Goal: Information Seeking & Learning: Find contact information

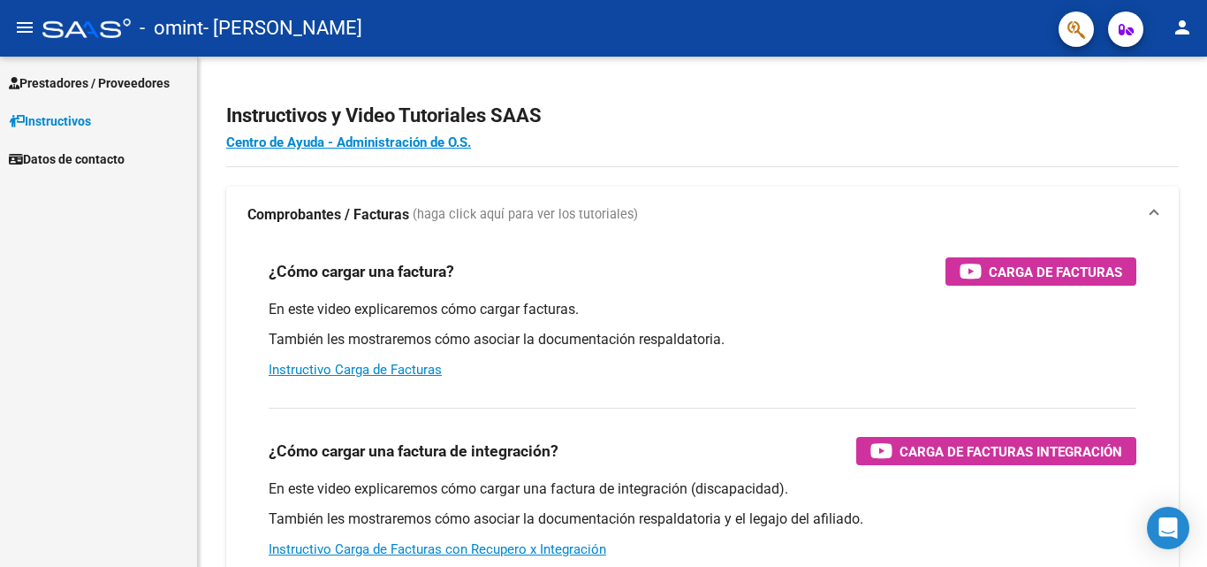
click at [118, 82] on span "Prestadores / Proveedores" at bounding box center [89, 82] width 161 height 19
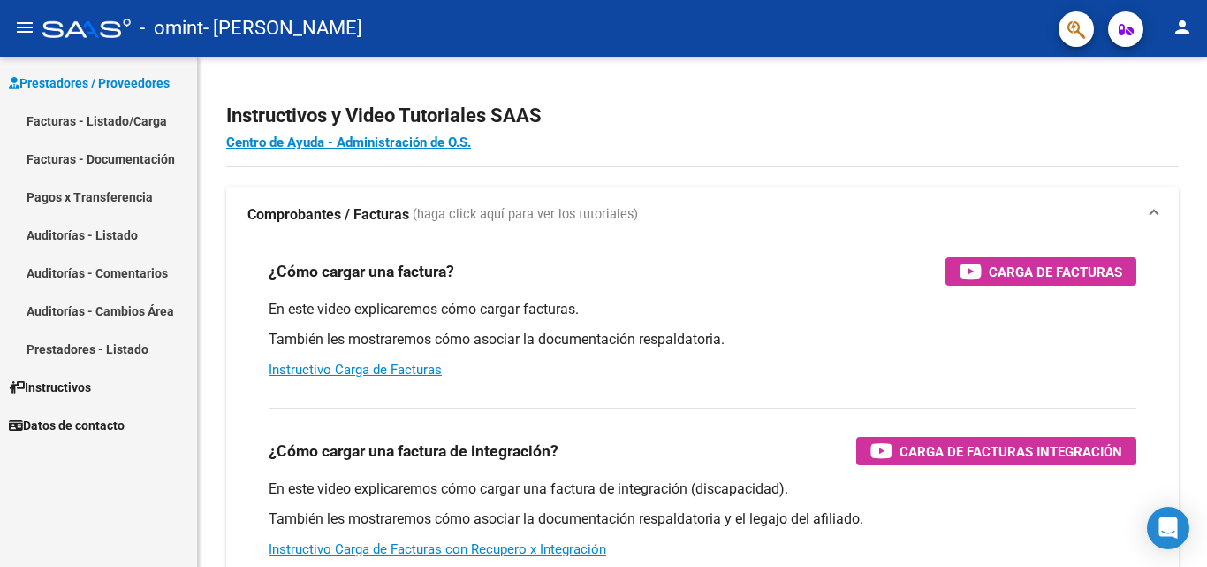
click at [70, 156] on link "Facturas - Documentación" at bounding box center [98, 159] width 197 height 38
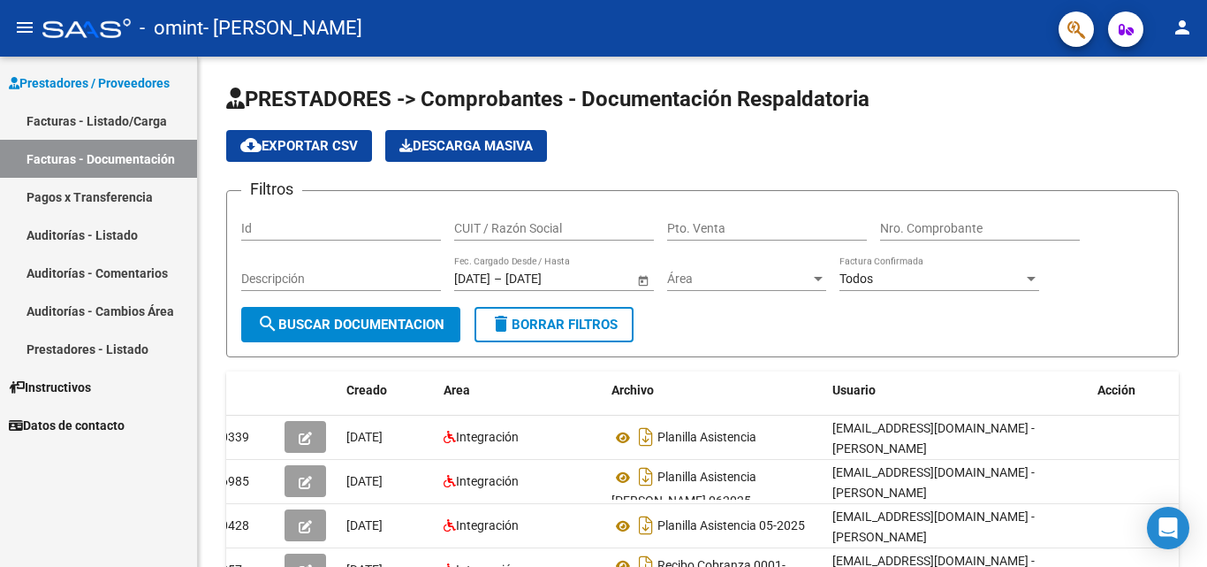
click at [91, 121] on link "Facturas - Listado/Carga" at bounding box center [98, 121] width 197 height 38
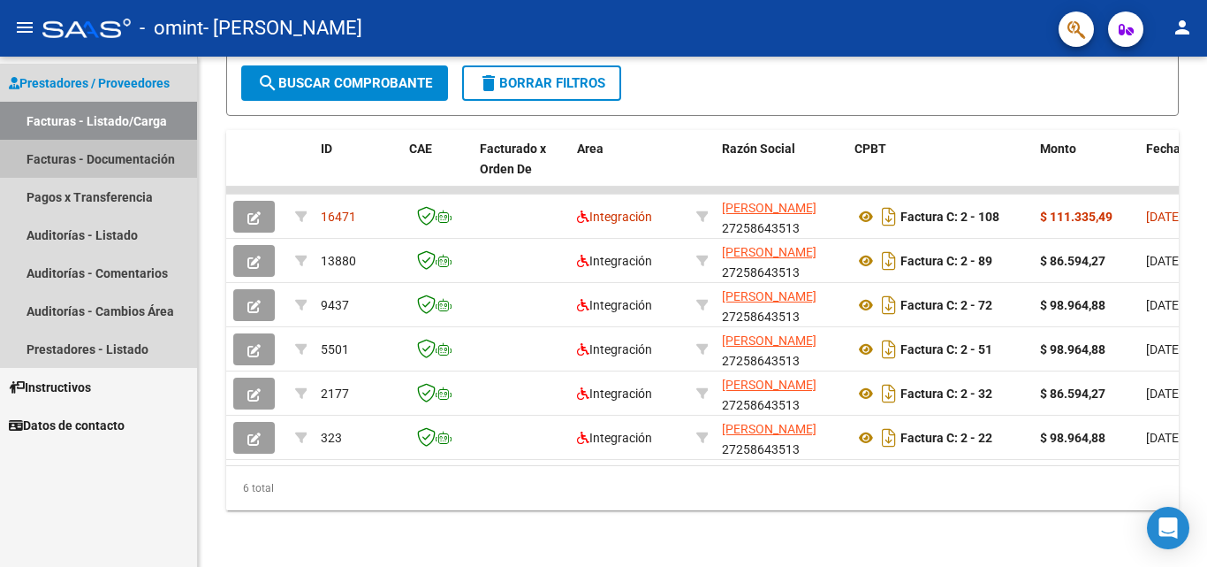
click at [149, 156] on link "Facturas - Documentación" at bounding box center [98, 159] width 197 height 38
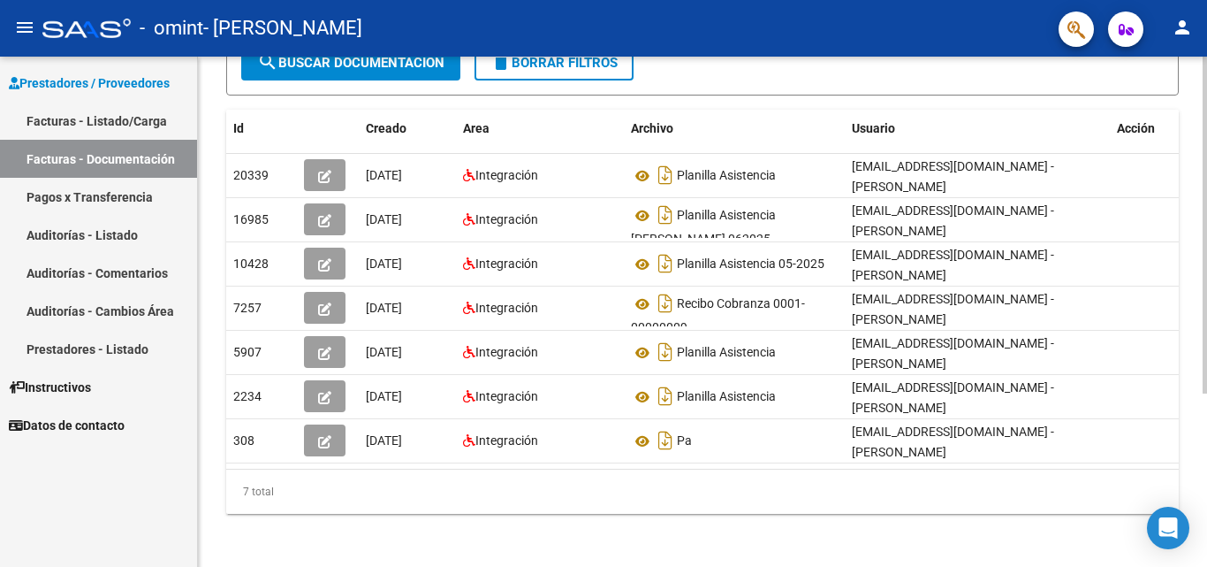
scroll to position [0, 19]
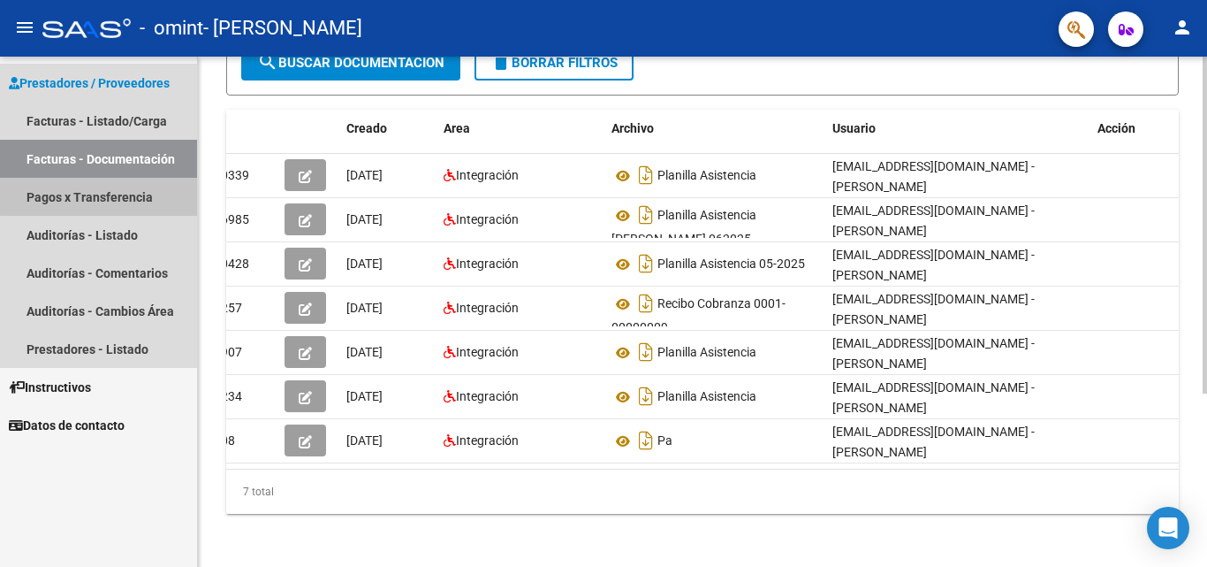
drag, startPoint x: 151, startPoint y: 193, endPoint x: 218, endPoint y: 211, distance: 69.7
click at [154, 194] on link "Pagos x Transferencia" at bounding box center [98, 197] width 197 height 38
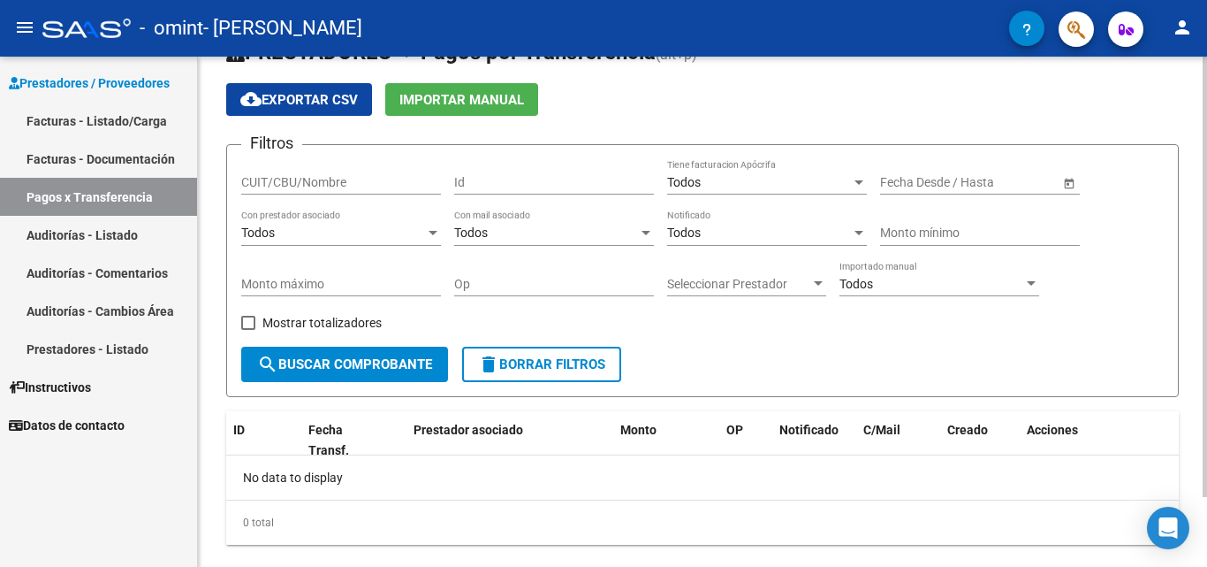
scroll to position [81, 0]
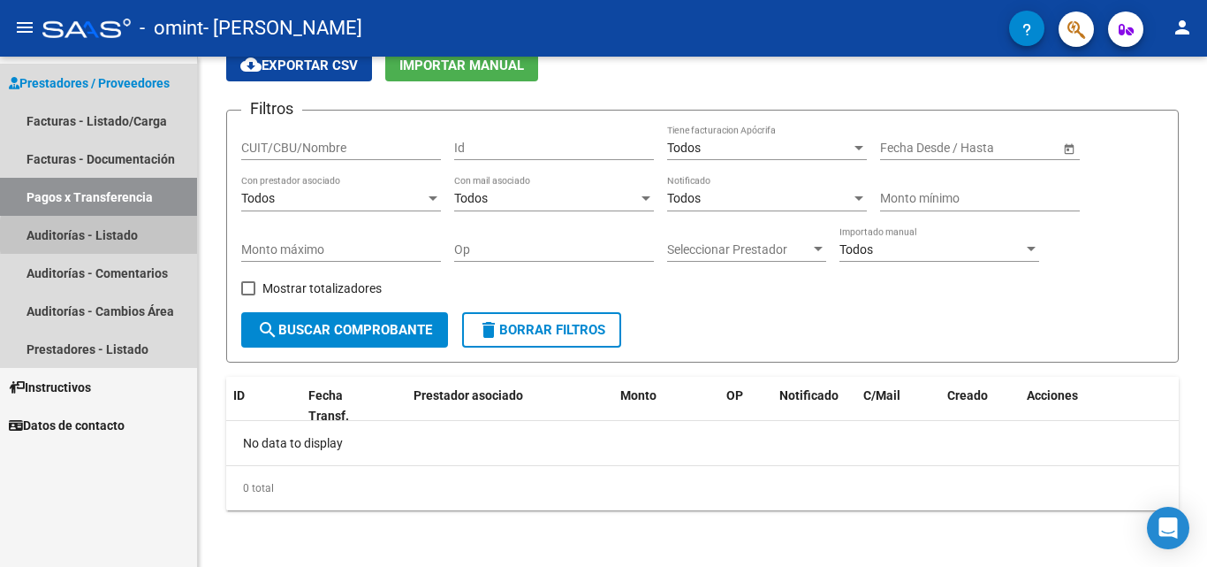
drag, startPoint x: 146, startPoint y: 235, endPoint x: 181, endPoint y: 240, distance: 35.6
click at [148, 235] on link "Auditorías - Listado" at bounding box center [98, 235] width 197 height 38
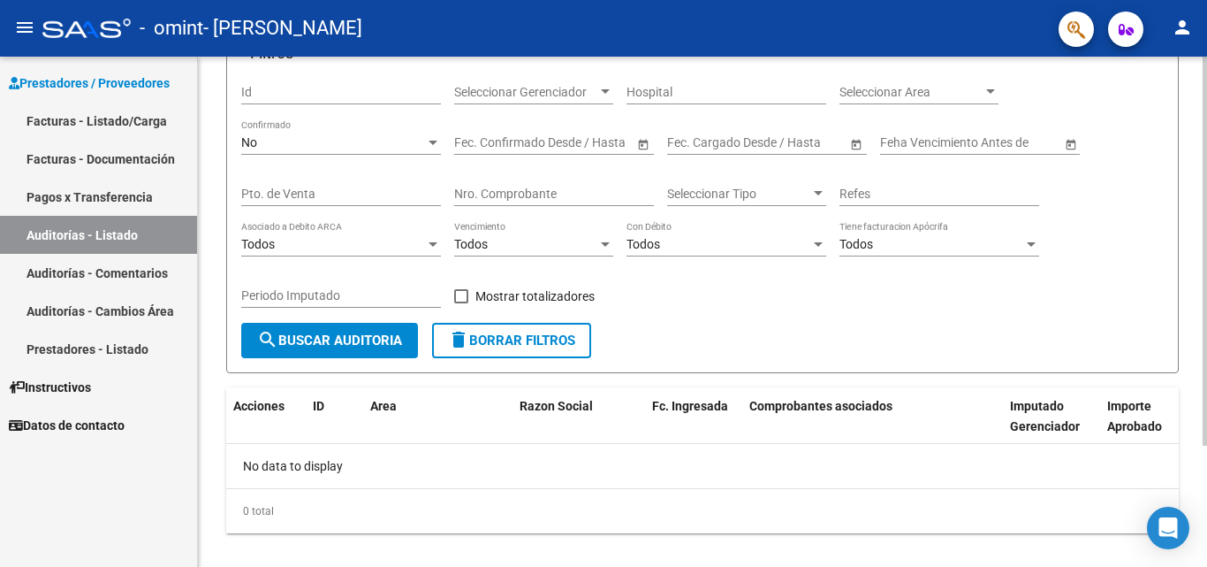
scroll to position [159, 0]
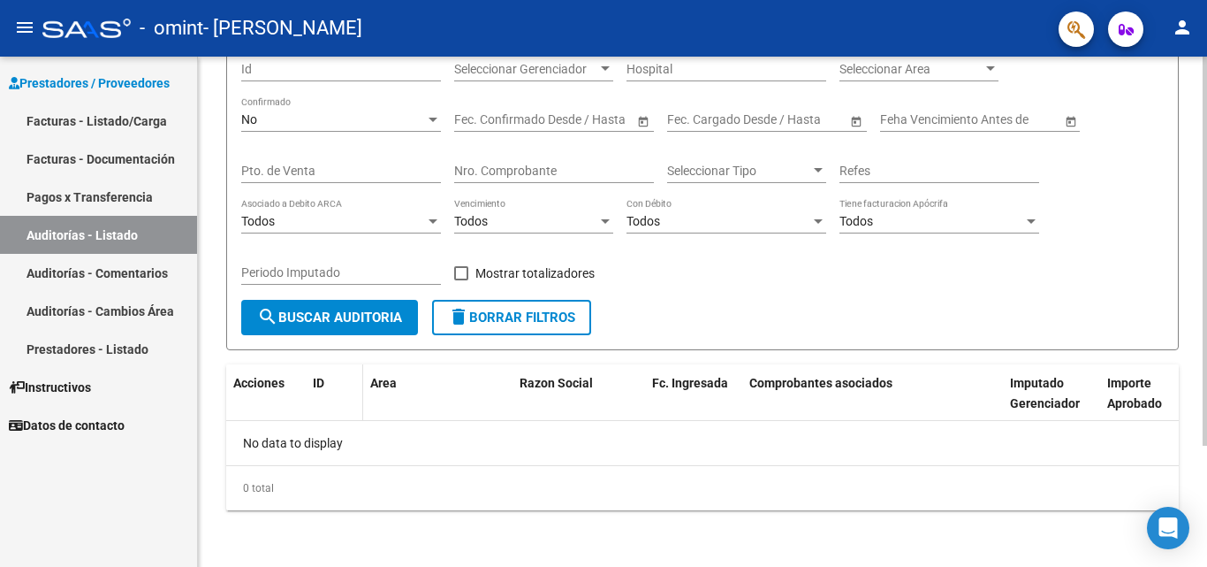
drag, startPoint x: 316, startPoint y: 380, endPoint x: 348, endPoint y: 400, distance: 37.3
click at [348, 400] on div "PRESTADORES -> Auditoría de Comprobantes / Prestaciones cloud_download Exportar…" at bounding box center [702, 218] width 953 height 584
click at [350, 332] on button "search Buscar Auditoria" at bounding box center [329, 317] width 177 height 35
click at [76, 424] on span "Datos de contacto" at bounding box center [67, 424] width 116 height 19
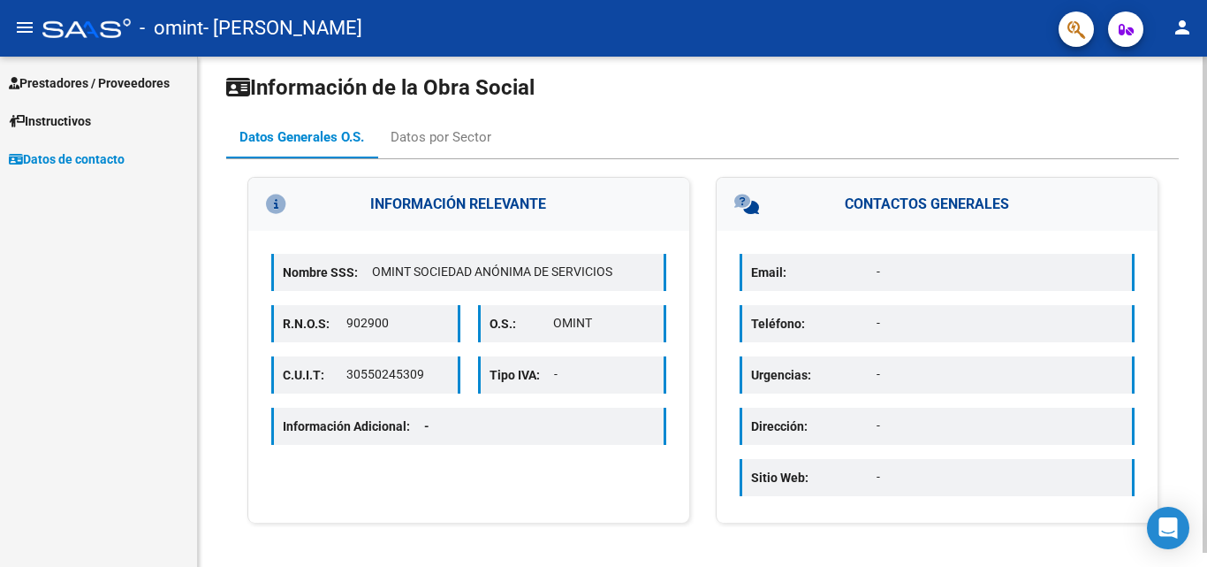
scroll to position [14, 0]
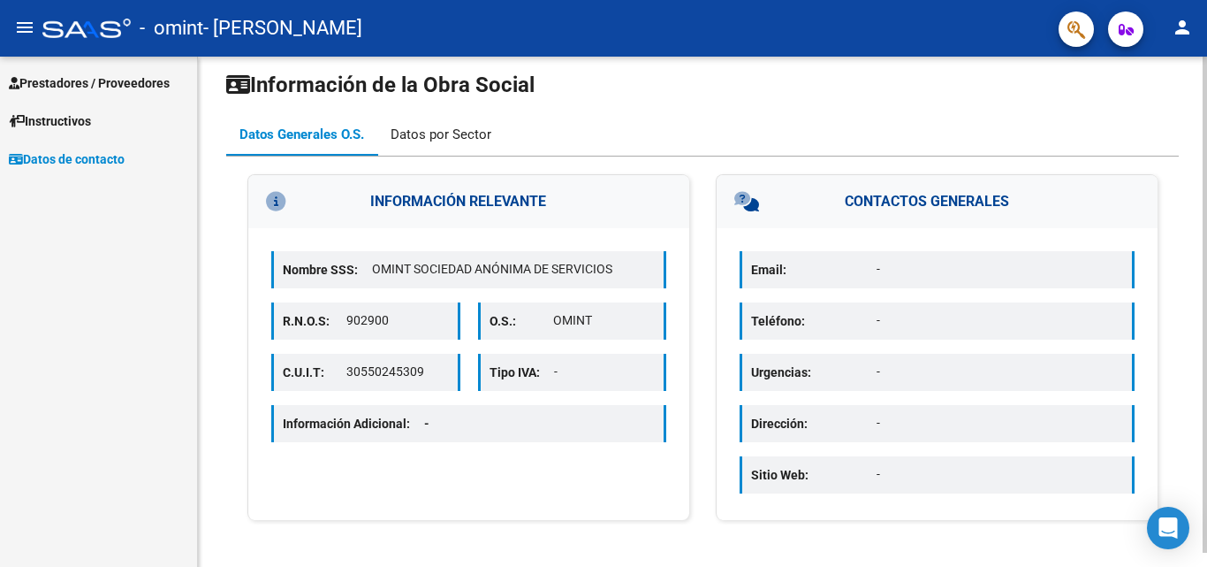
click at [455, 142] on div "Datos por Sector" at bounding box center [441, 134] width 101 height 19
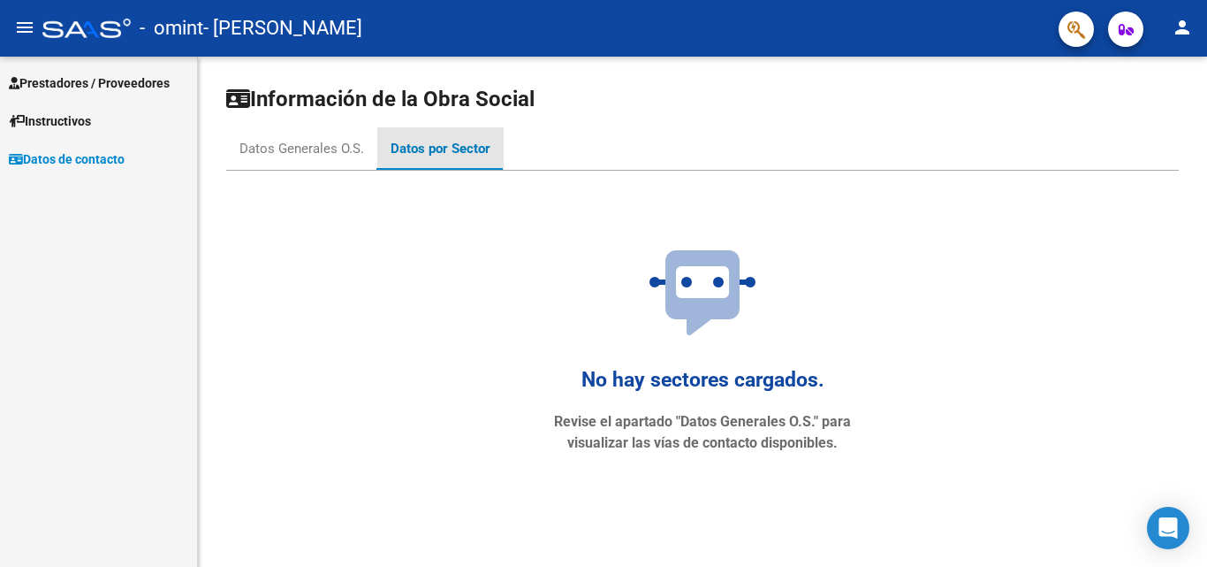
scroll to position [0, 0]
click at [279, 154] on div "Datos Generales O.S." at bounding box center [302, 148] width 125 height 19
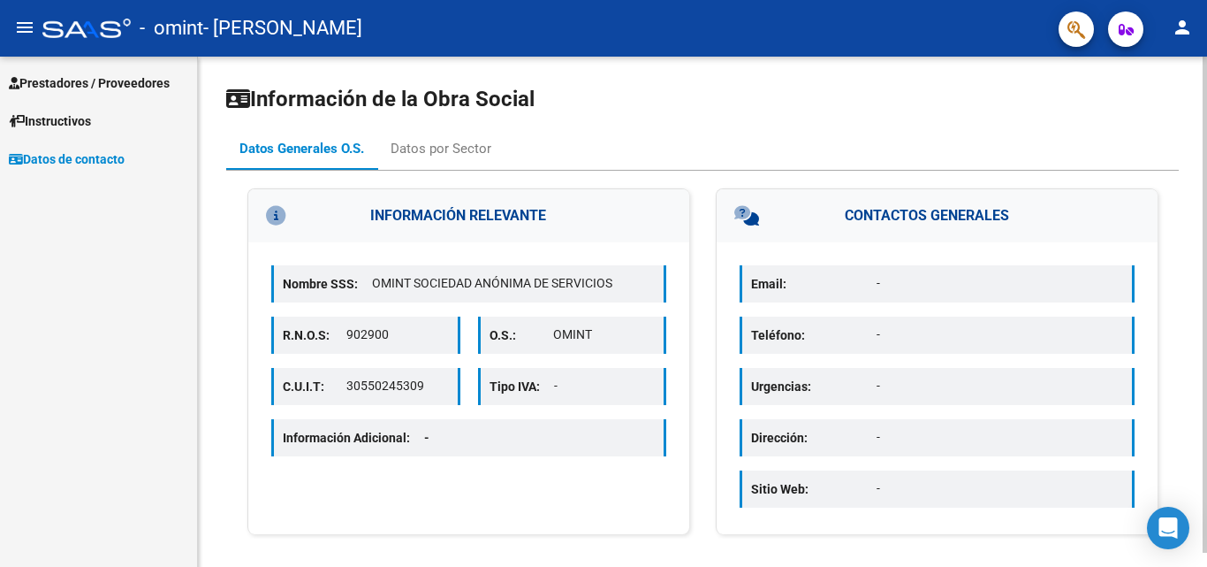
click at [361, 280] on p "Nombre SSS:" at bounding box center [327, 283] width 89 height 19
click at [593, 327] on p "OMINT" at bounding box center [604, 334] width 102 height 19
